Goal: Information Seeking & Learning: Learn about a topic

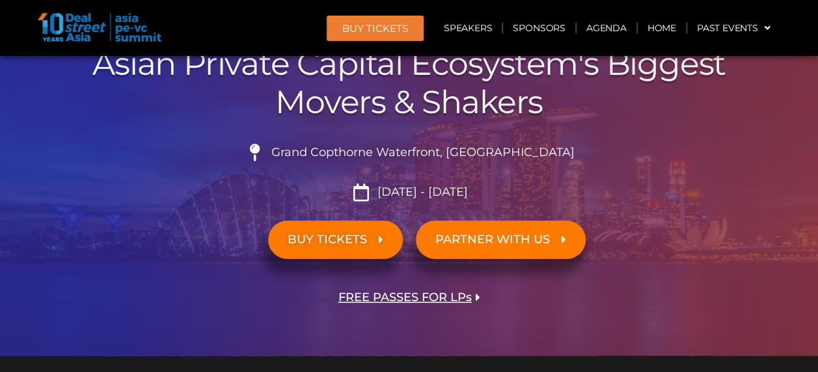
scroll to position [195, 0]
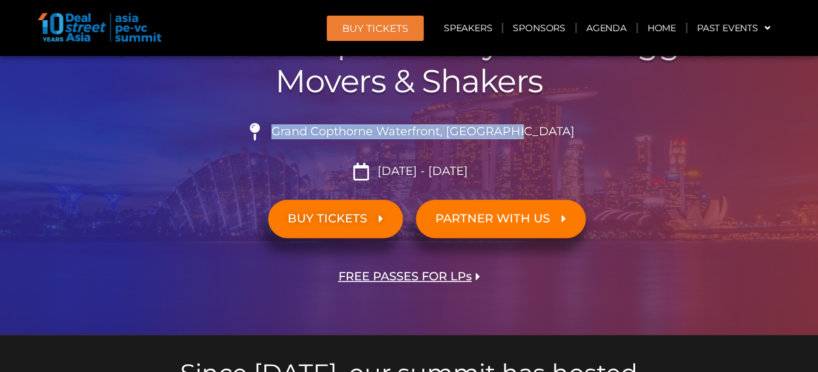
drag, startPoint x: 309, startPoint y: 128, endPoint x: 556, endPoint y: 141, distance: 247.0
click at [556, 141] on li "Grand Copthorne Waterfront, [GEOGRAPHIC_DATA]​" at bounding box center [409, 137] width 729 height 29
drag, startPoint x: 556, startPoint y: 141, endPoint x: 515, endPoint y: 133, distance: 41.7
copy span "Grand Copthorne Waterfront, [GEOGRAPHIC_DATA]​"
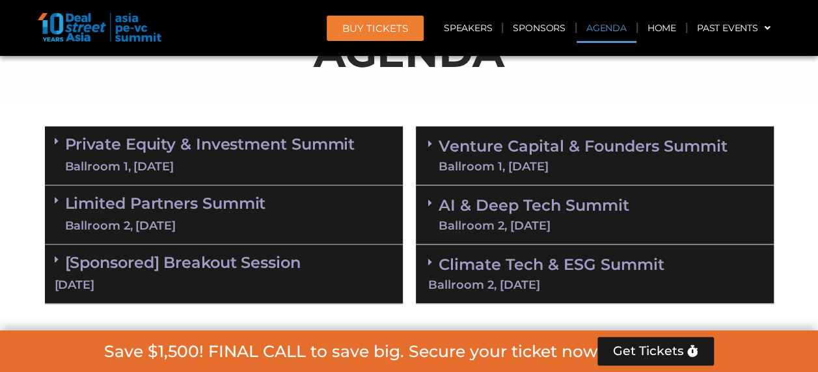
scroll to position [716, 0]
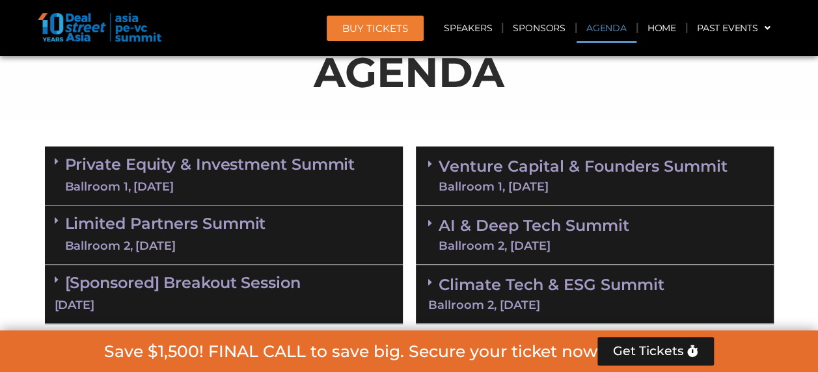
click at [564, 107] on div "AGENDA" at bounding box center [409, 77] width 729 height 73
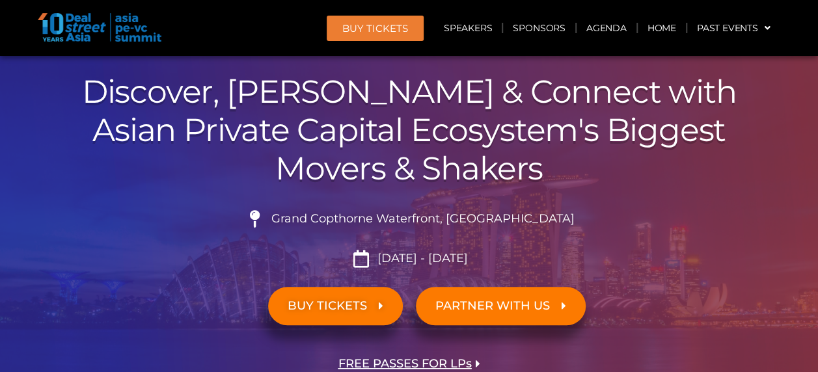
scroll to position [0, 0]
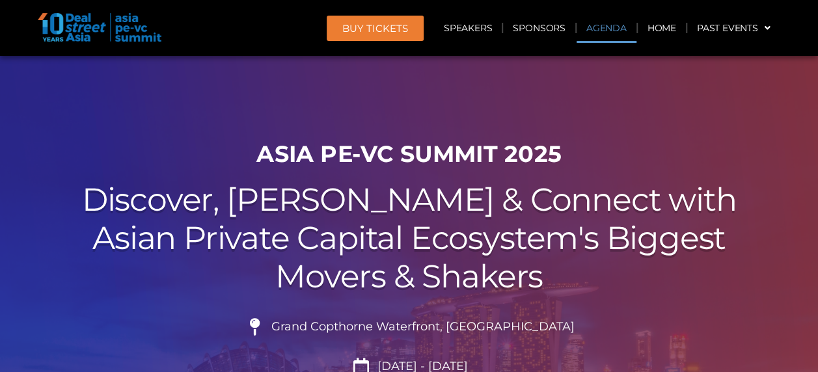
click at [611, 32] on link "Agenda" at bounding box center [607, 28] width 60 height 30
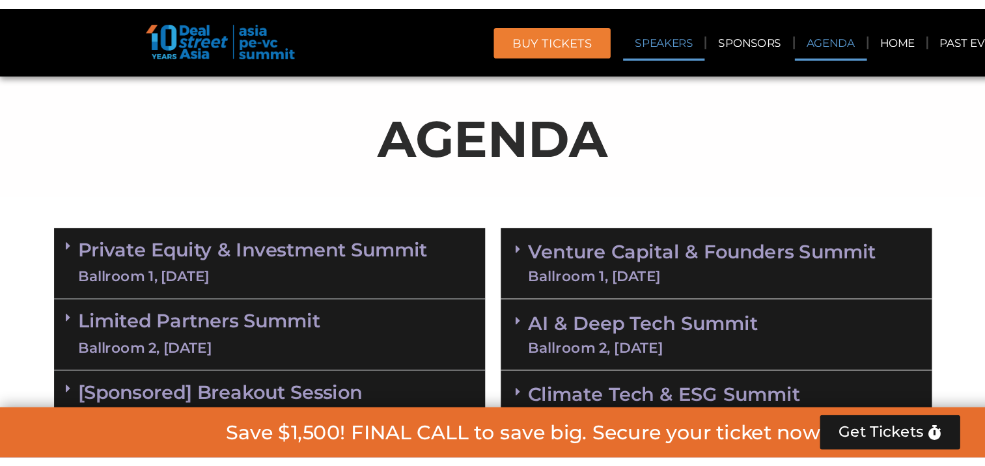
scroll to position [681, 0]
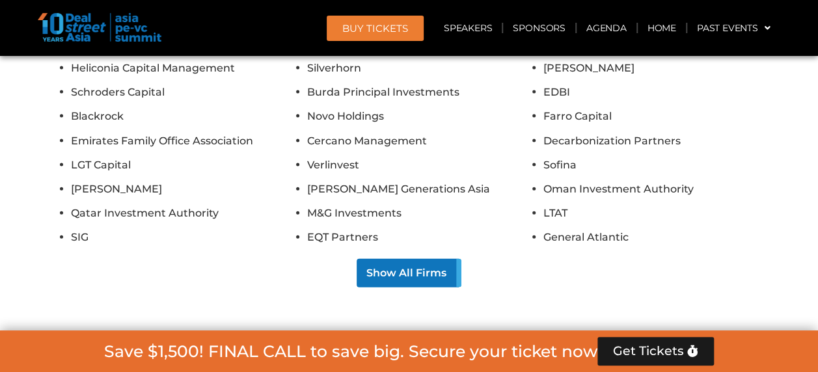
scroll to position [11049, 0]
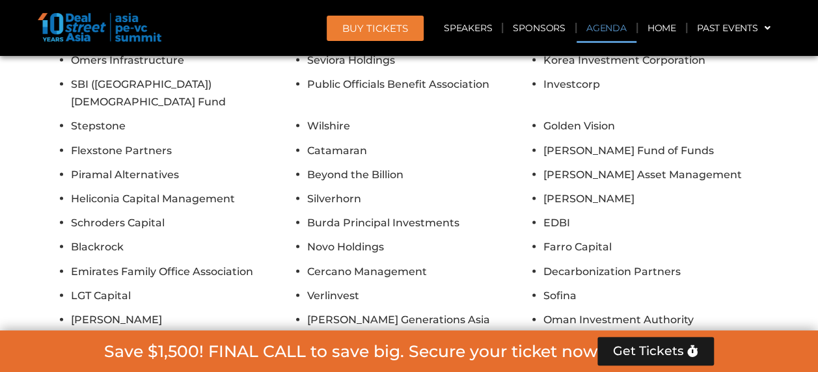
click at [616, 27] on link "Agenda" at bounding box center [607, 28] width 60 height 30
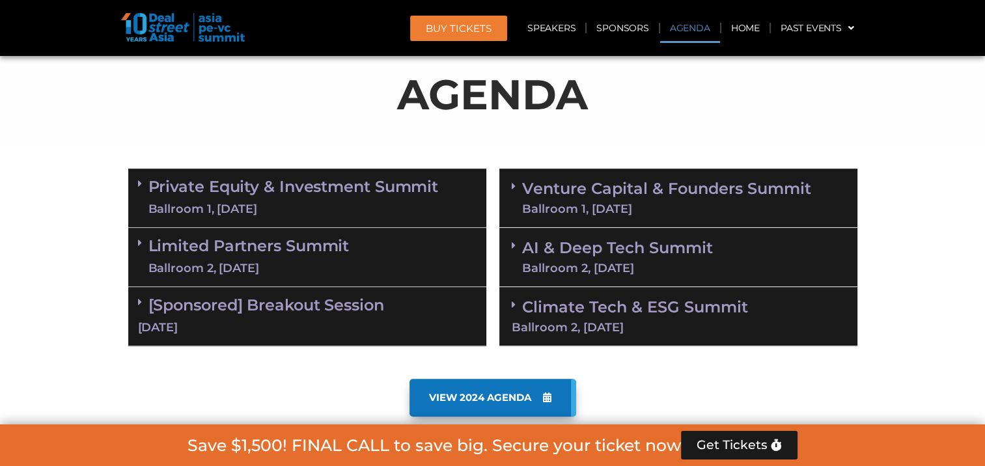
scroll to position [683, 0]
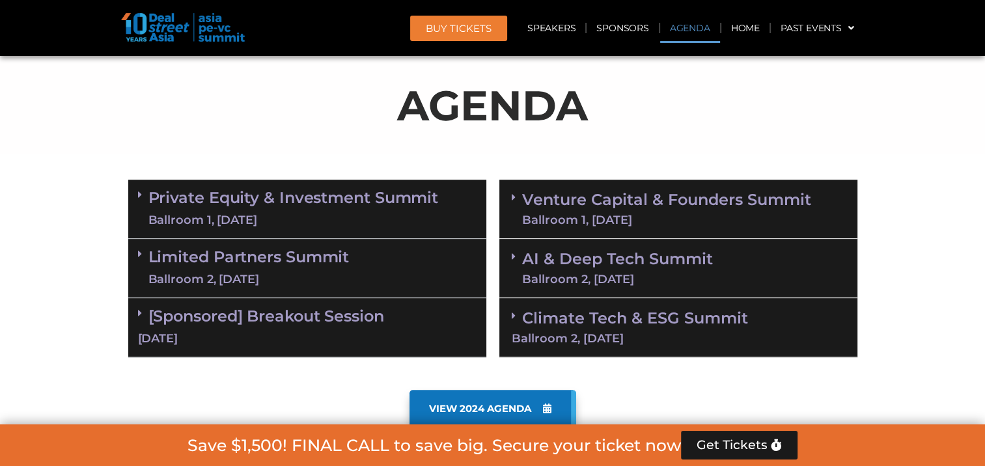
click at [24, 372] on div "Save $1,500! FINAL CALL to save big. Secure your ticket now Get Tickets" at bounding box center [492, 445] width 985 height 42
